Goal: Information Seeking & Learning: Learn about a topic

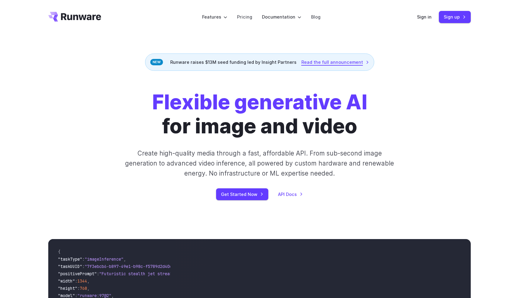
click at [325, 60] on link "Read the full announcement" at bounding box center [335, 62] width 68 height 7
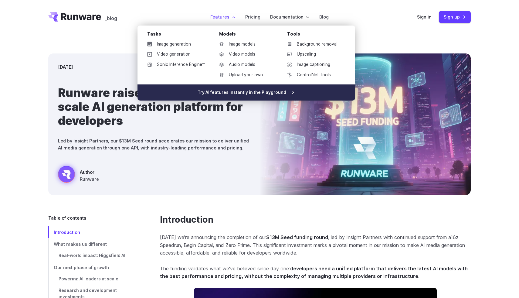
click at [239, 91] on link "Try AI features instantly in the Playground" at bounding box center [246, 92] width 218 height 16
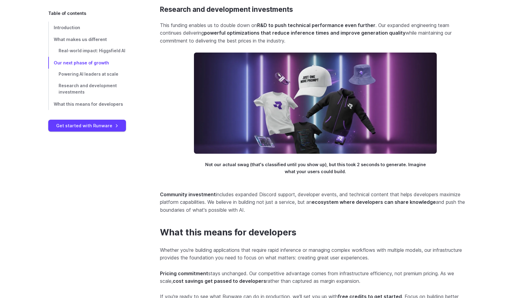
scroll to position [1490, 0]
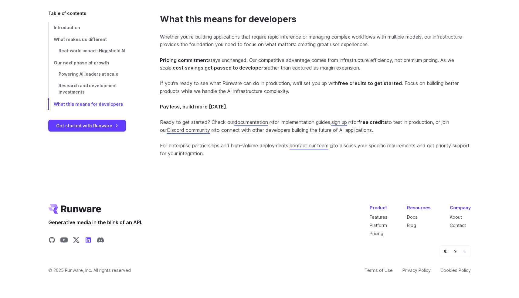
click at [87, 238] on icon "Share on LinkedIn" at bounding box center [88, 239] width 5 height 5
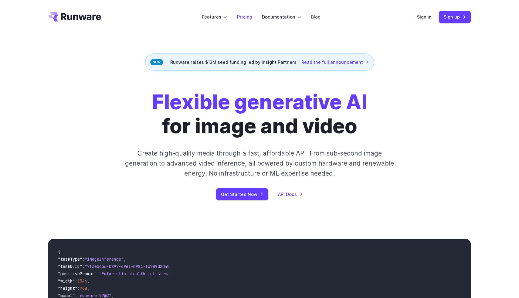
click at [246, 15] on link "Pricing" at bounding box center [244, 16] width 15 height 7
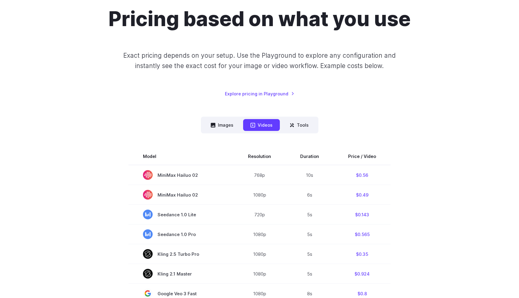
scroll to position [101, 0]
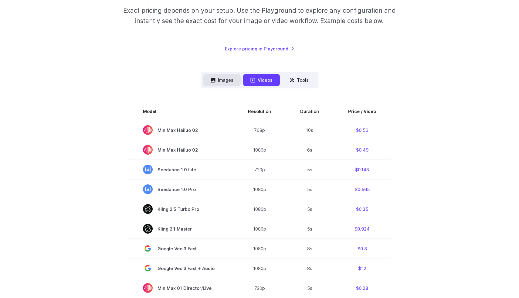
click at [214, 85] on button "Images" at bounding box center [221, 80] width 37 height 12
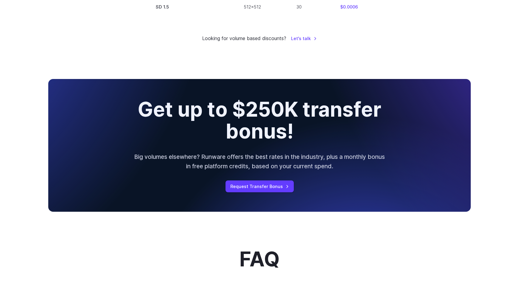
scroll to position [639, 0]
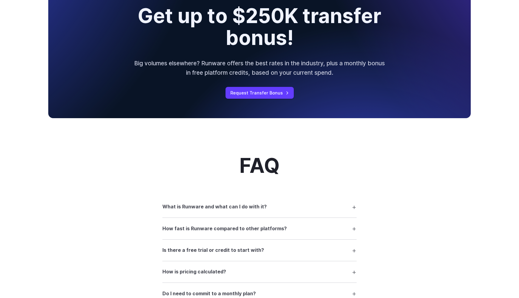
click at [230, 252] on h3 "Is there a free trial or credit to start with?" at bounding box center [213, 250] width 102 height 8
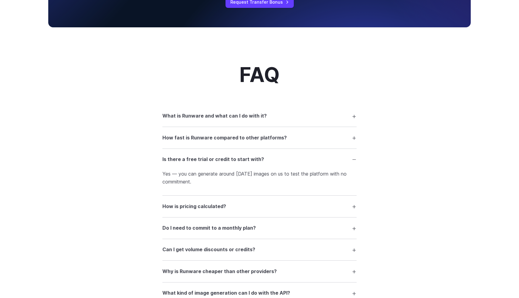
scroll to position [731, 0]
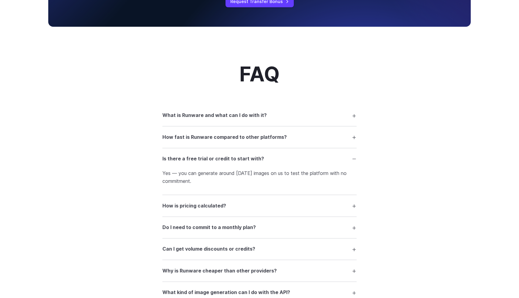
click at [237, 227] on h3 "Do I need to commit to a monthly plan?" at bounding box center [208, 227] width 93 height 8
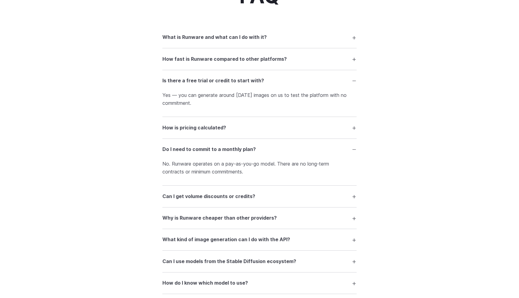
scroll to position [833, 0]
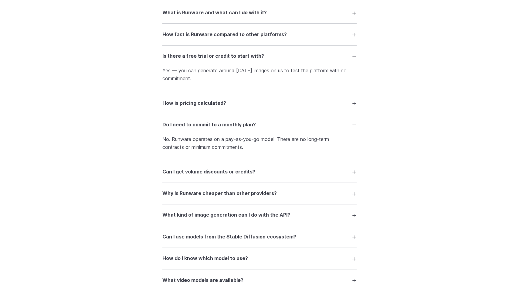
click at [246, 194] on h3 "Why is Runware cheaper than other providers?" at bounding box center [219, 193] width 114 height 8
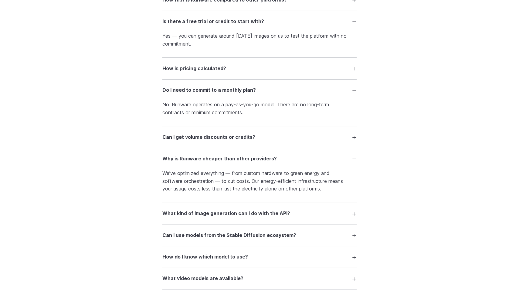
scroll to position [883, 0]
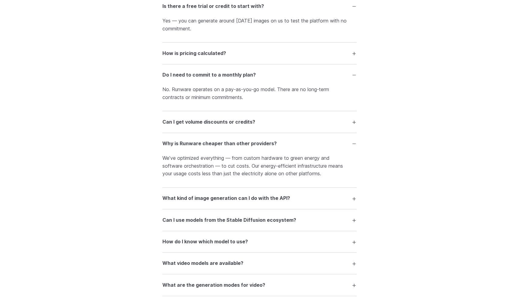
click at [246, 201] on h3 "What kind of image generation can I do with the API?" at bounding box center [226, 198] width 128 height 8
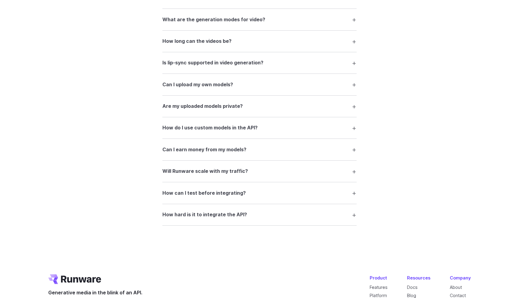
scroll to position [1258, 0]
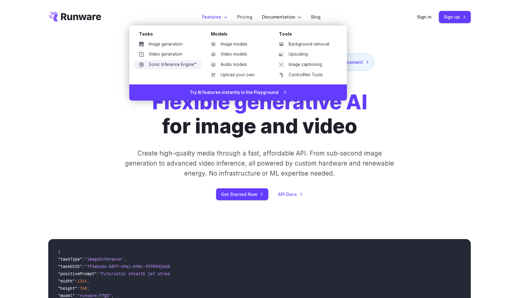
click at [175, 63] on link "Sonic Inference Engine™" at bounding box center [167, 64] width 67 height 9
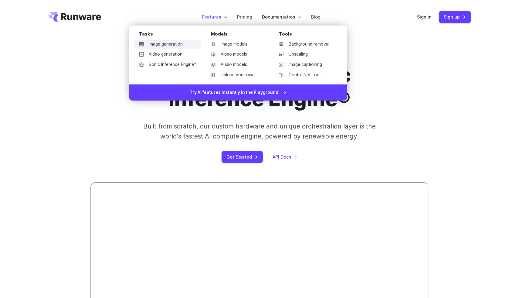
click at [171, 44] on link "Image generation" at bounding box center [167, 44] width 67 height 9
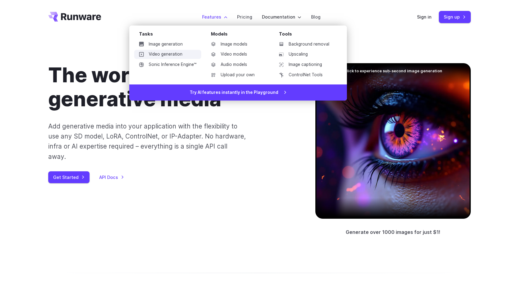
click at [169, 56] on link "Video generation" at bounding box center [167, 54] width 67 height 9
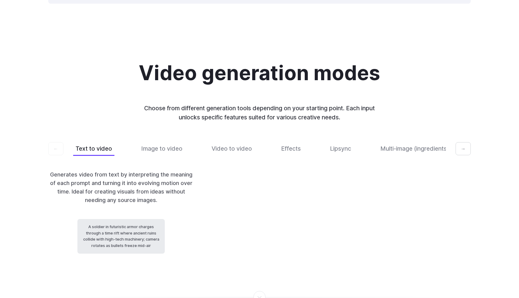
scroll to position [1206, 0]
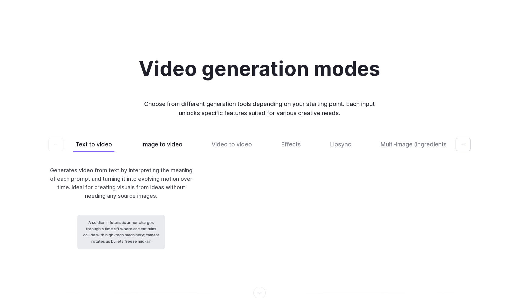
click at [158, 139] on button "Image to video" at bounding box center [162, 144] width 46 height 14
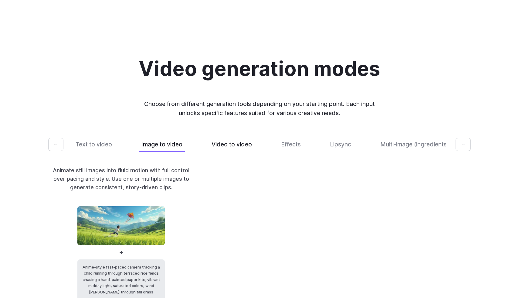
click at [217, 138] on button "Video to video" at bounding box center [231, 144] width 45 height 14
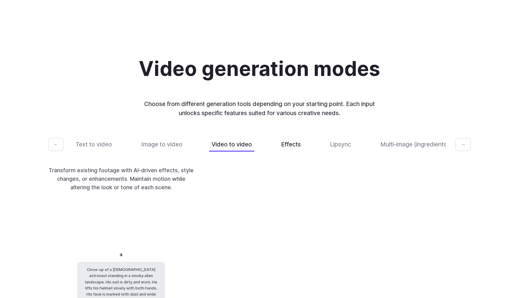
click at [279, 139] on button "Effects" at bounding box center [291, 144] width 25 height 14
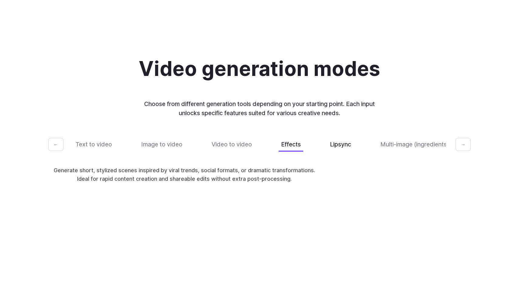
click at [337, 137] on button "Lipsync" at bounding box center [340, 144] width 26 height 14
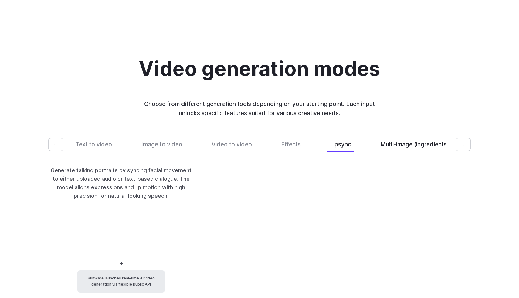
click at [381, 137] on button "Multi-image (ingredients)" at bounding box center [414, 144] width 73 height 14
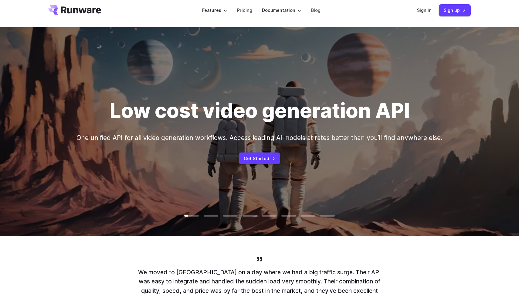
scroll to position [3, 0]
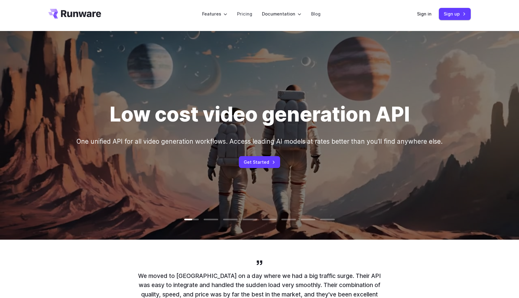
click at [93, 12] on icon "Go to /" at bounding box center [81, 13] width 40 height 7
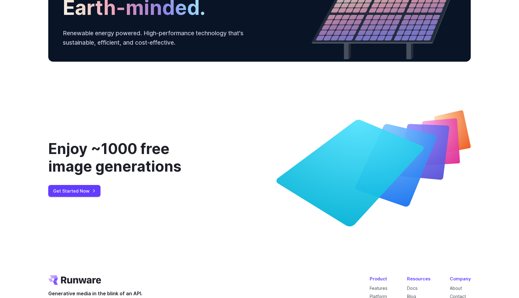
scroll to position [2141, 0]
